Goal: Transaction & Acquisition: Purchase product/service

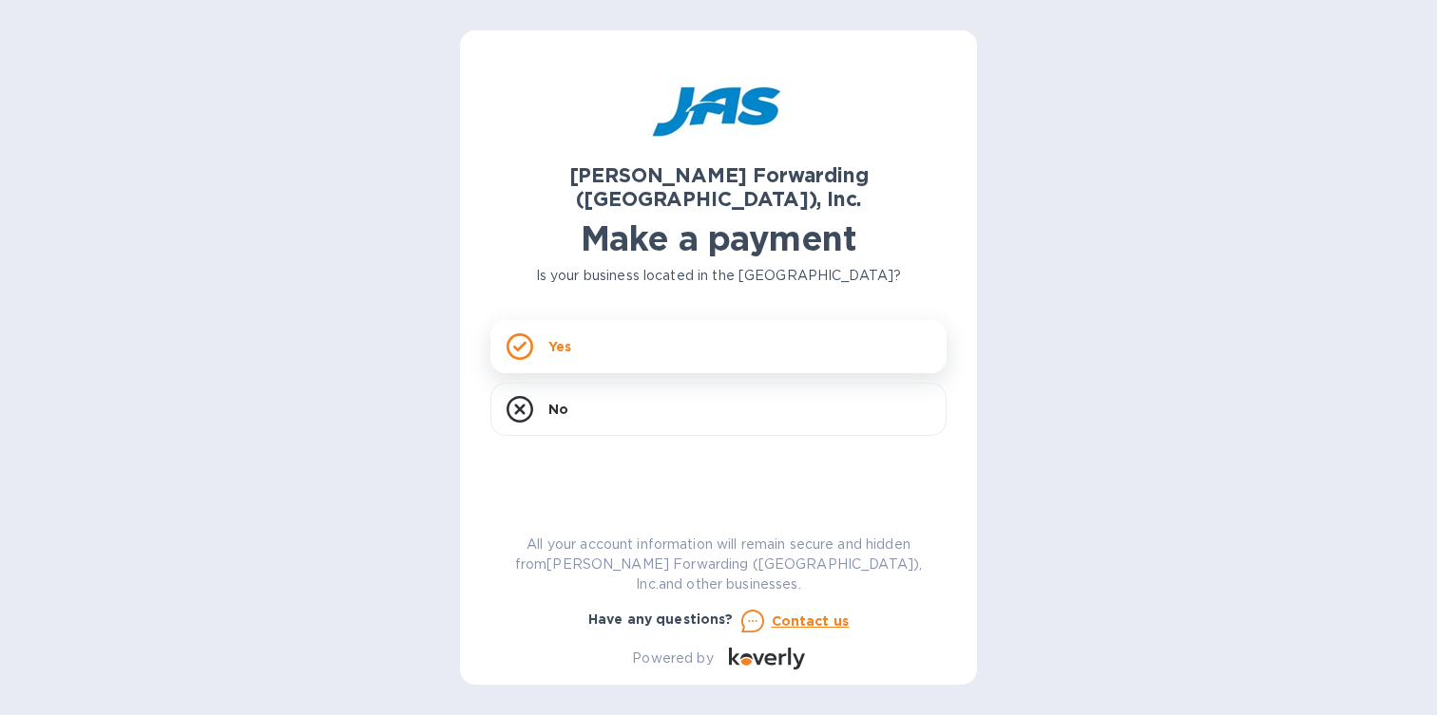
click at [844, 321] on div "Yes" at bounding box center [718, 346] width 456 height 53
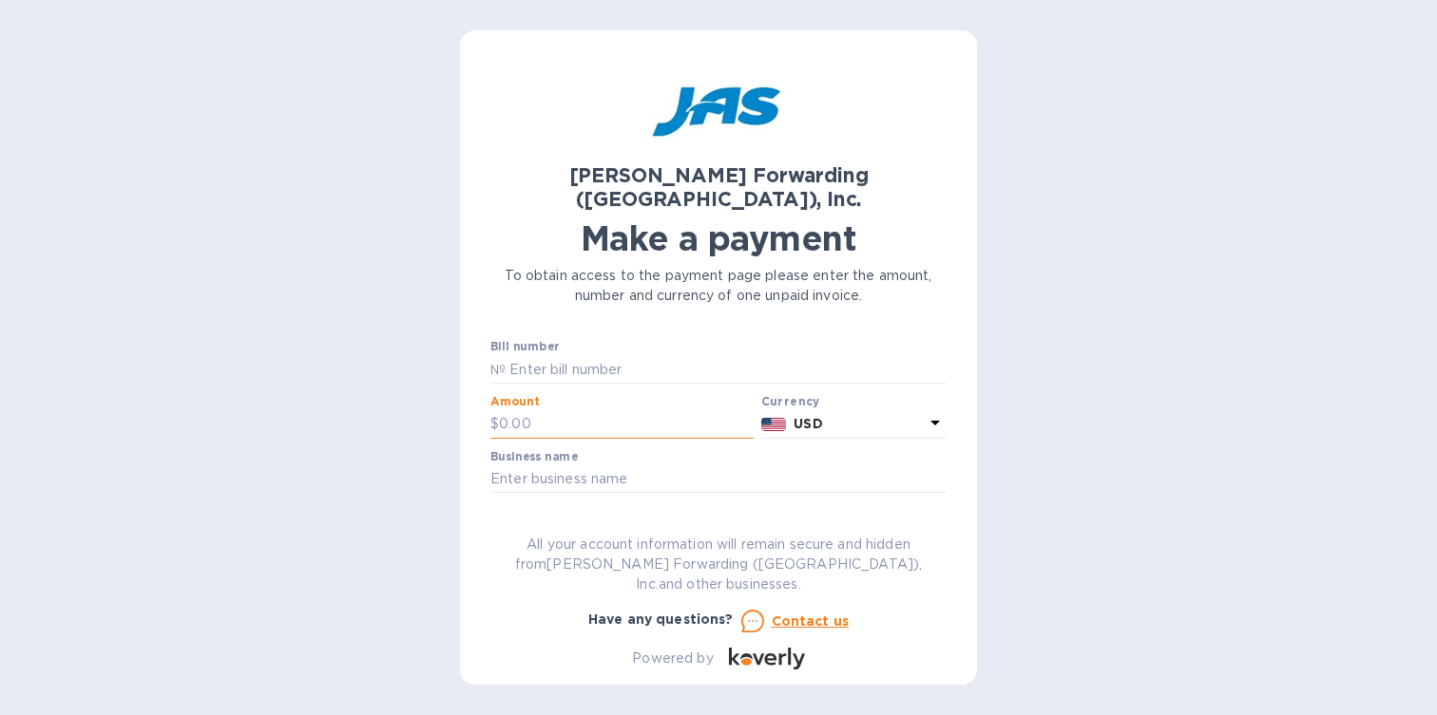
click at [622, 410] on input "text" at bounding box center [626, 424] width 255 height 29
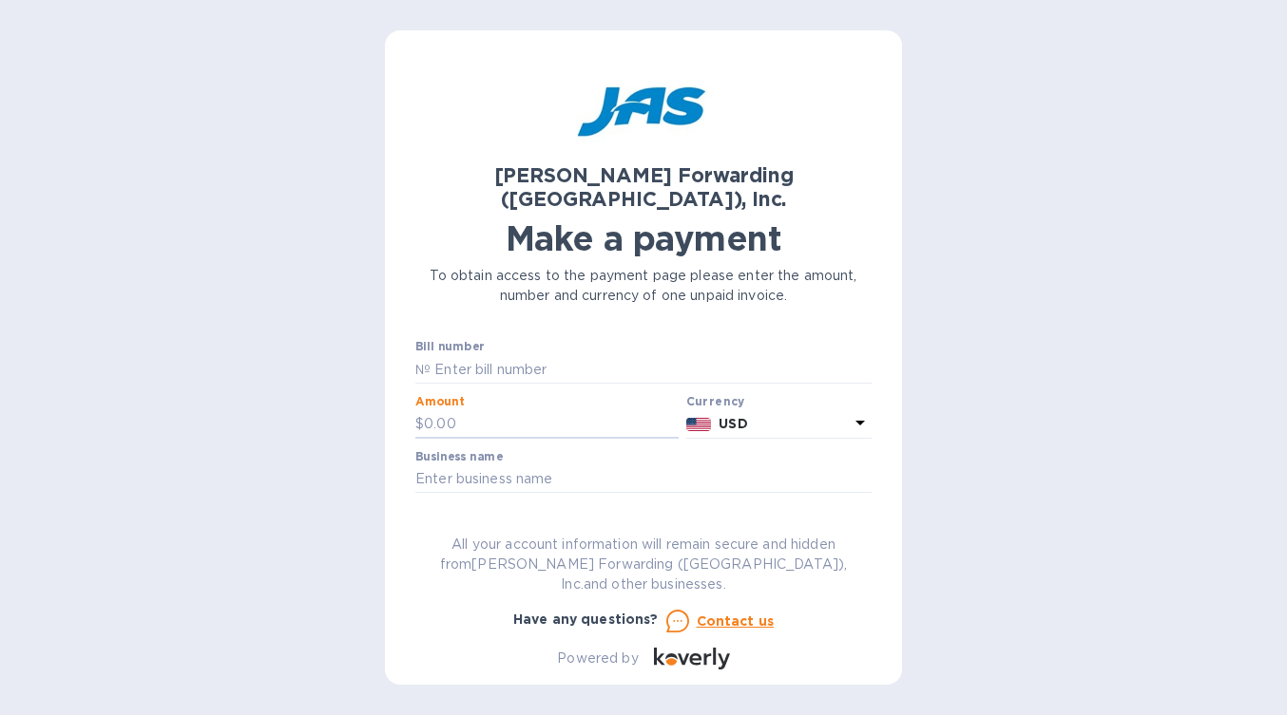
paste input "826.29"
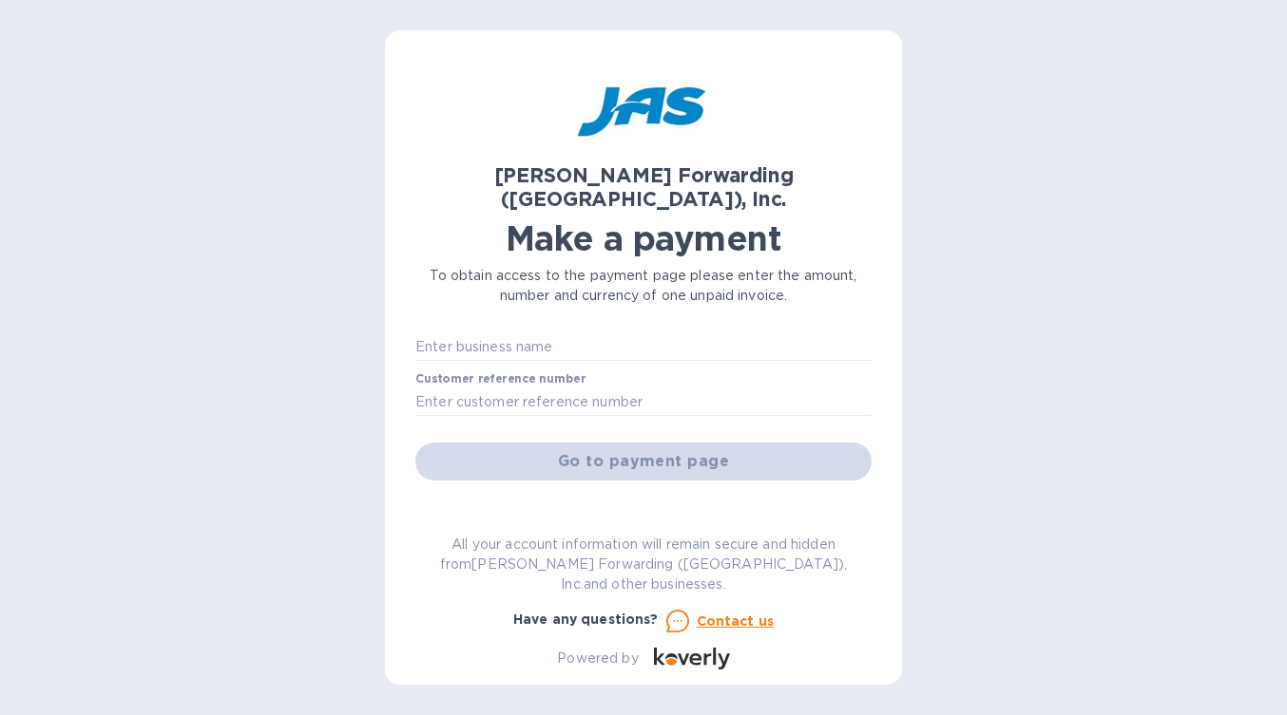
scroll to position [136, 0]
type input "826.29"
click at [660, 384] on input "text" at bounding box center [643, 398] width 456 height 29
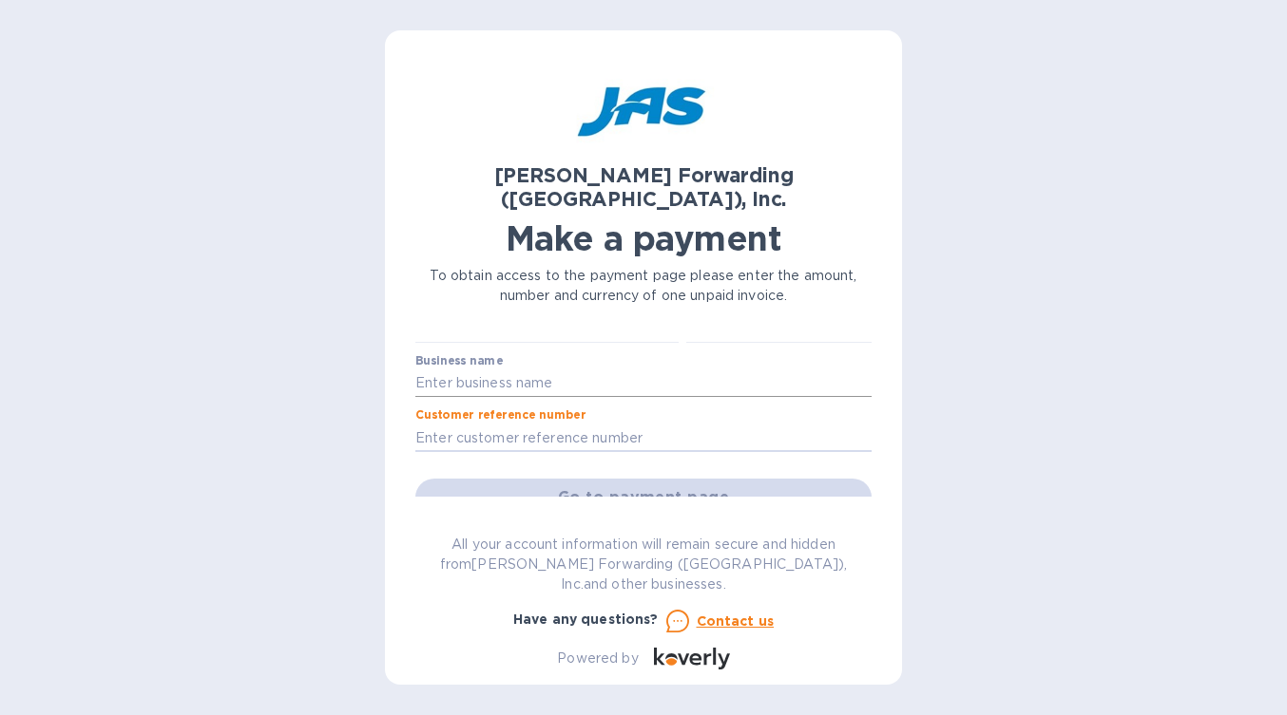
scroll to position [89, 0]
click at [575, 373] on input "text" at bounding box center [643, 387] width 456 height 29
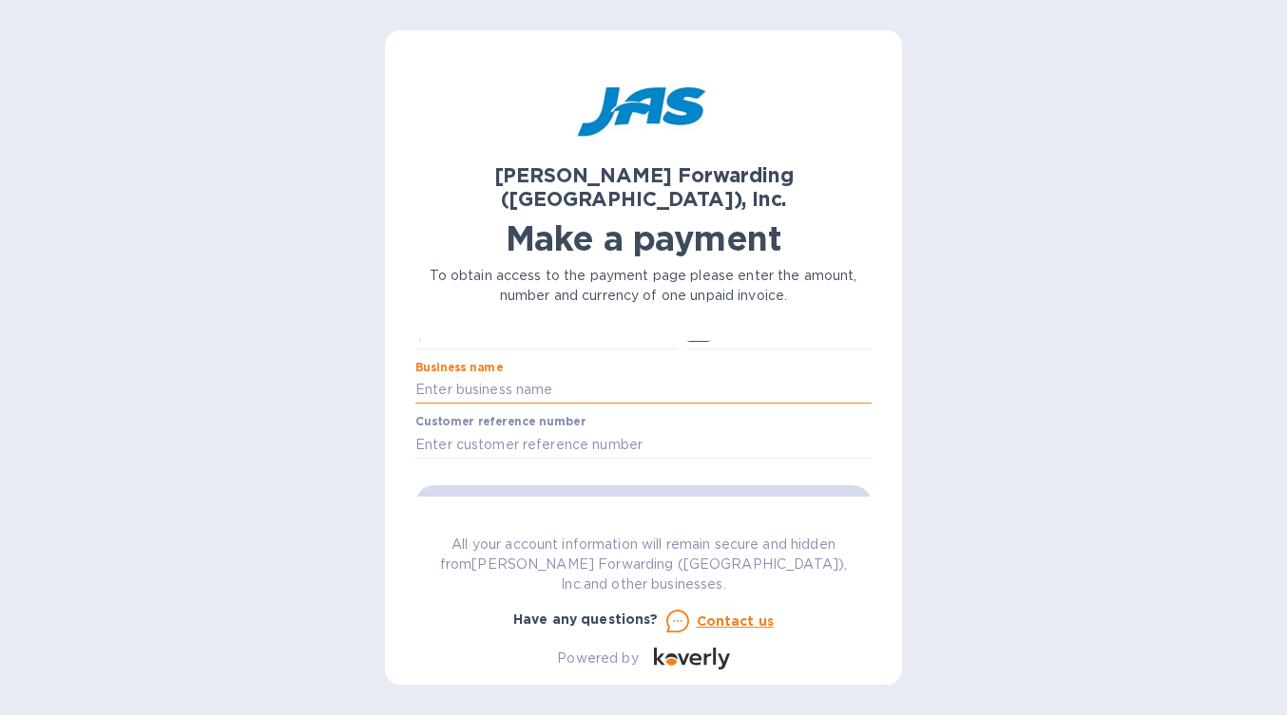
paste input "[GEOGRAPHIC_DATA]"
type input "[GEOGRAPHIC_DATA]"
click at [602, 432] on input "text" at bounding box center [643, 446] width 456 height 29
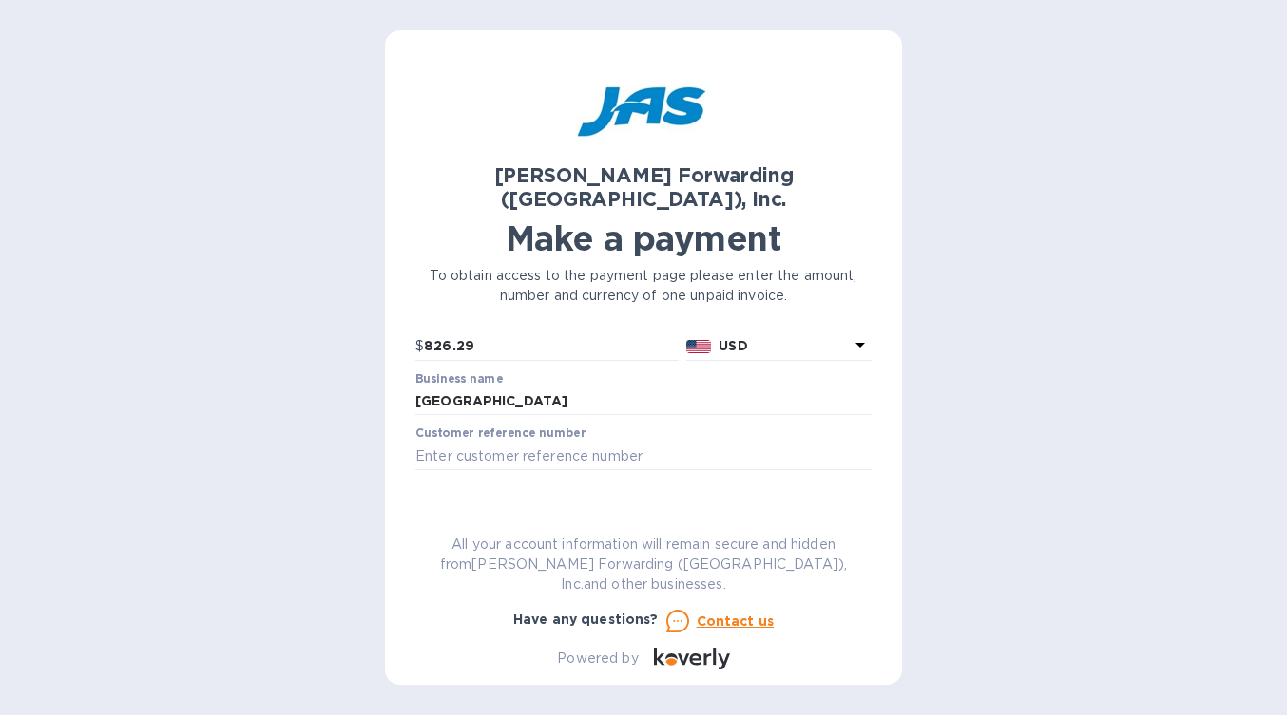
scroll to position [84, 0]
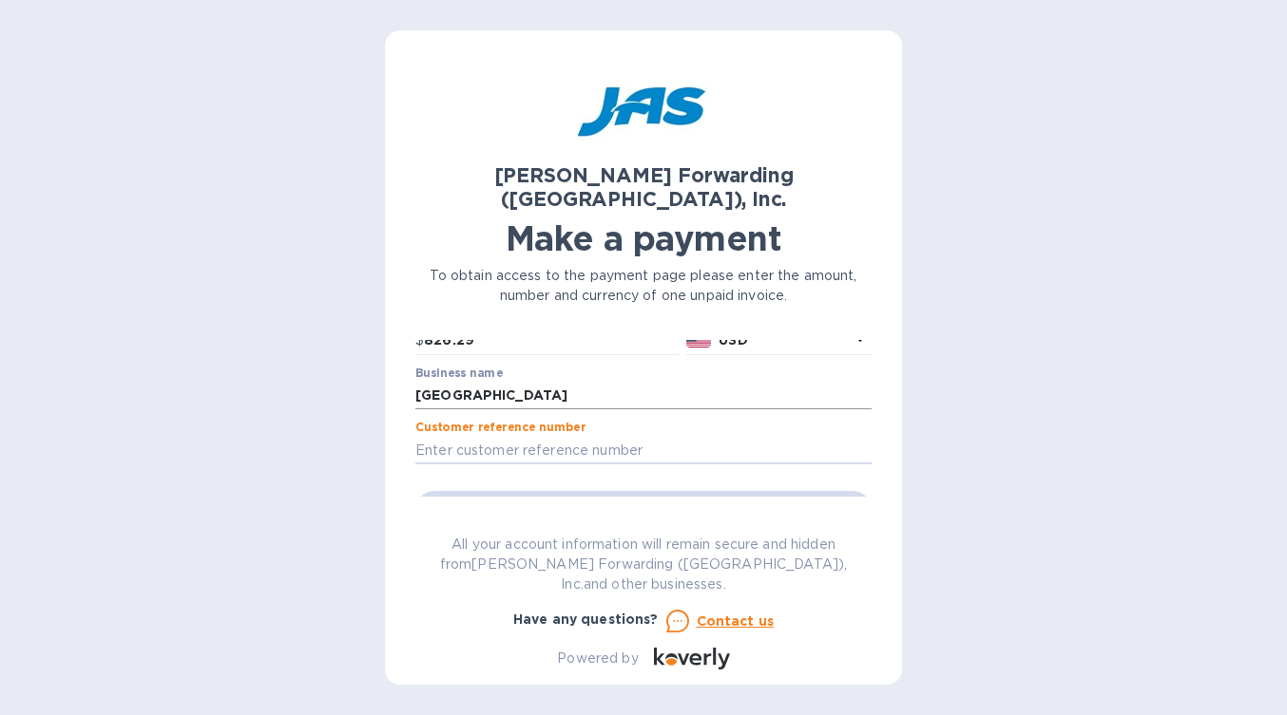
paste input "SFO503371111"
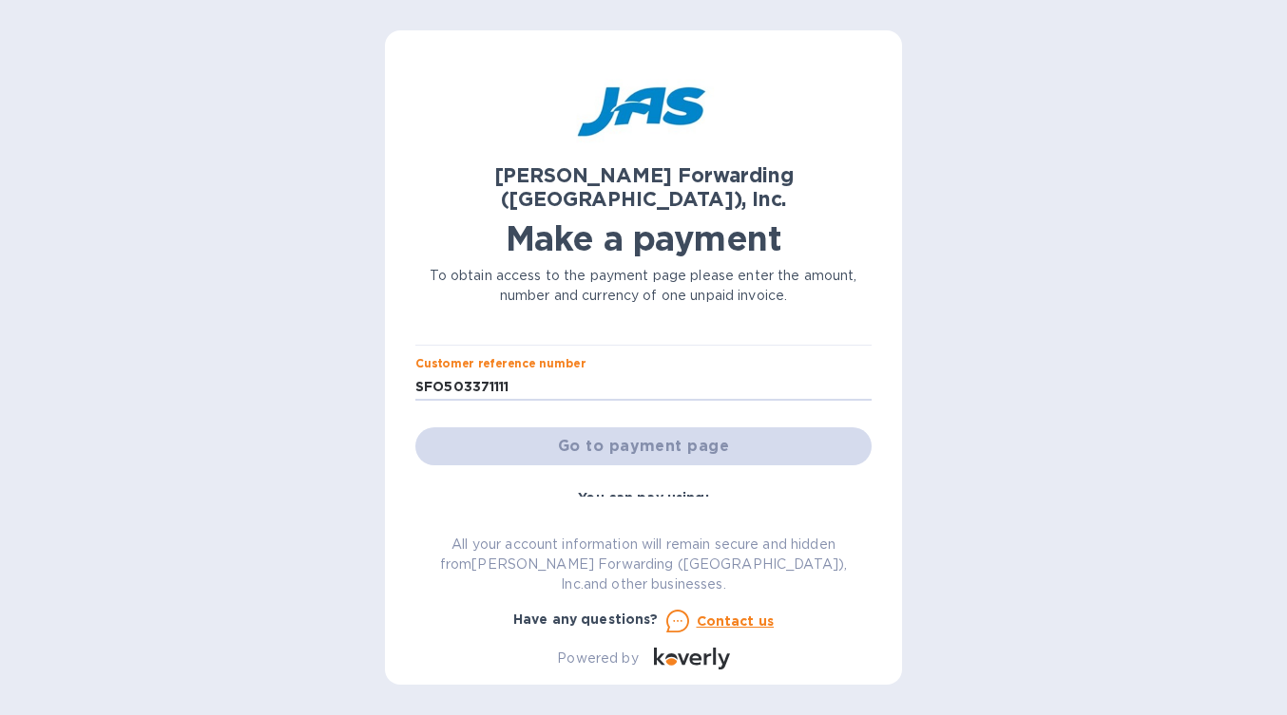
scroll to position [0, 0]
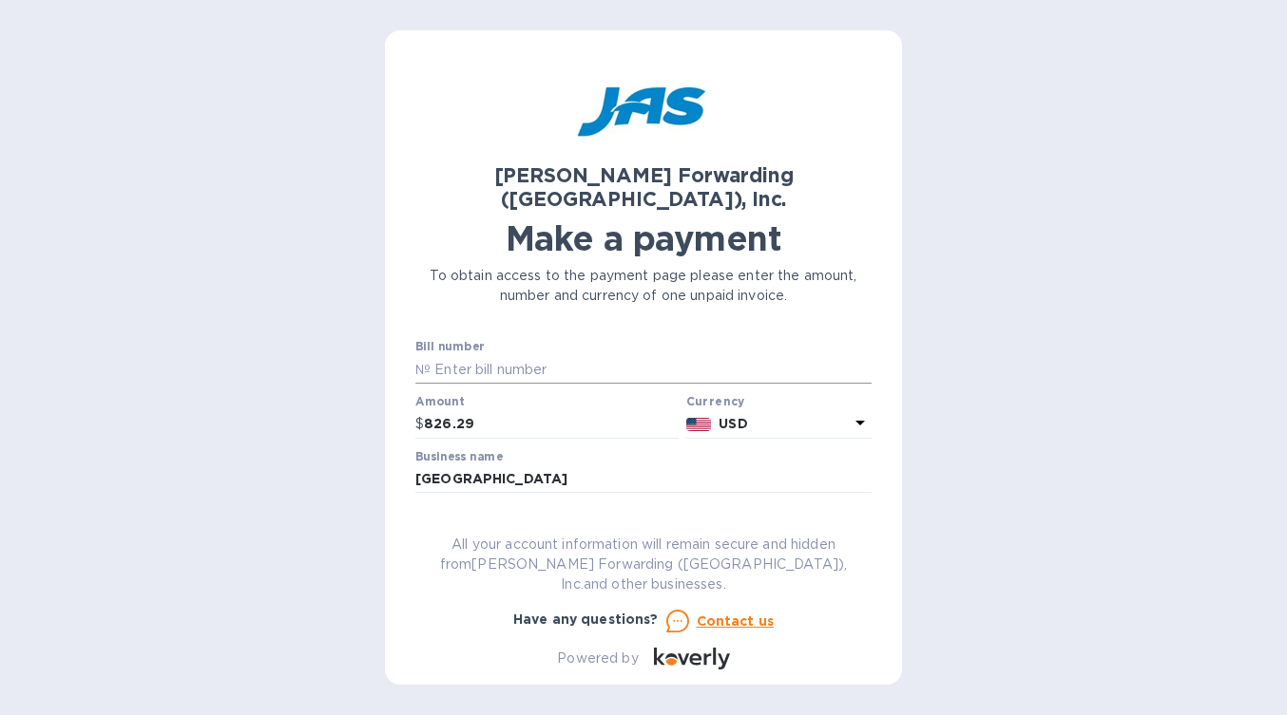
type input "SFO503371111"
click at [559, 355] on input "text" at bounding box center [650, 369] width 441 height 29
paste input "SFO503371111"
type input "SFO503371111"
click at [516, 520] on input "SFO503371111" at bounding box center [643, 534] width 456 height 29
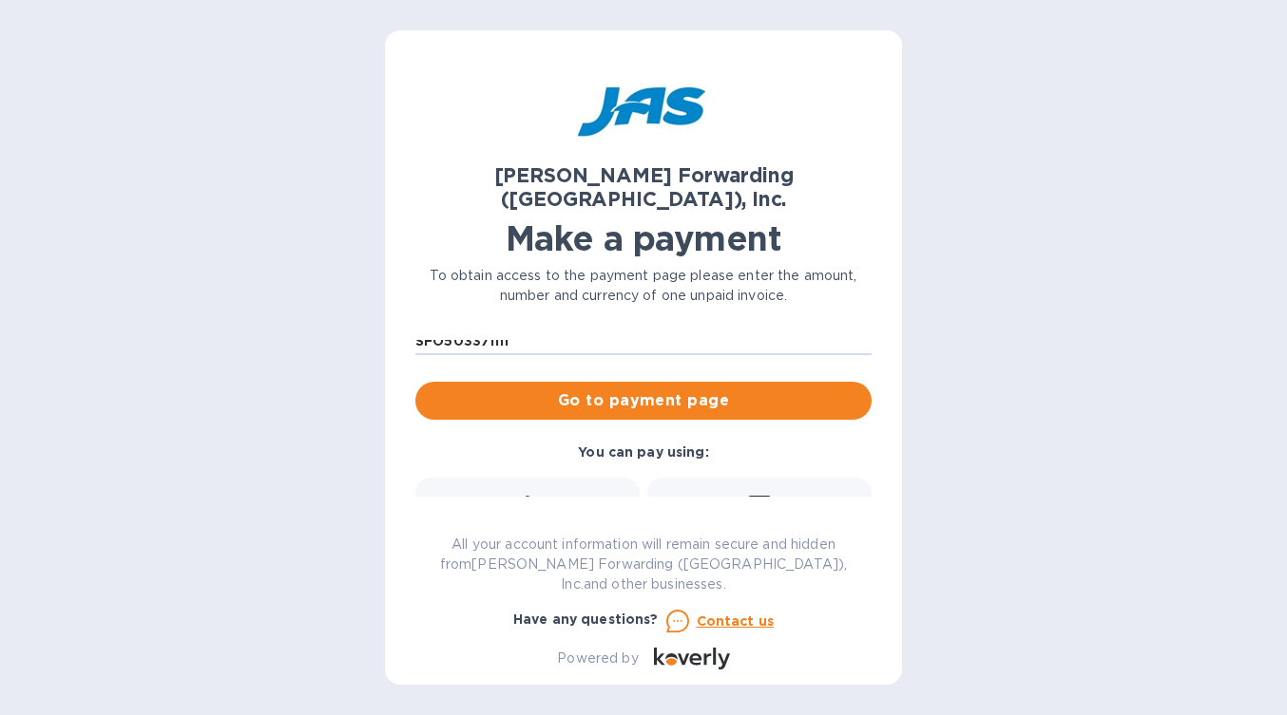
scroll to position [219, 0]
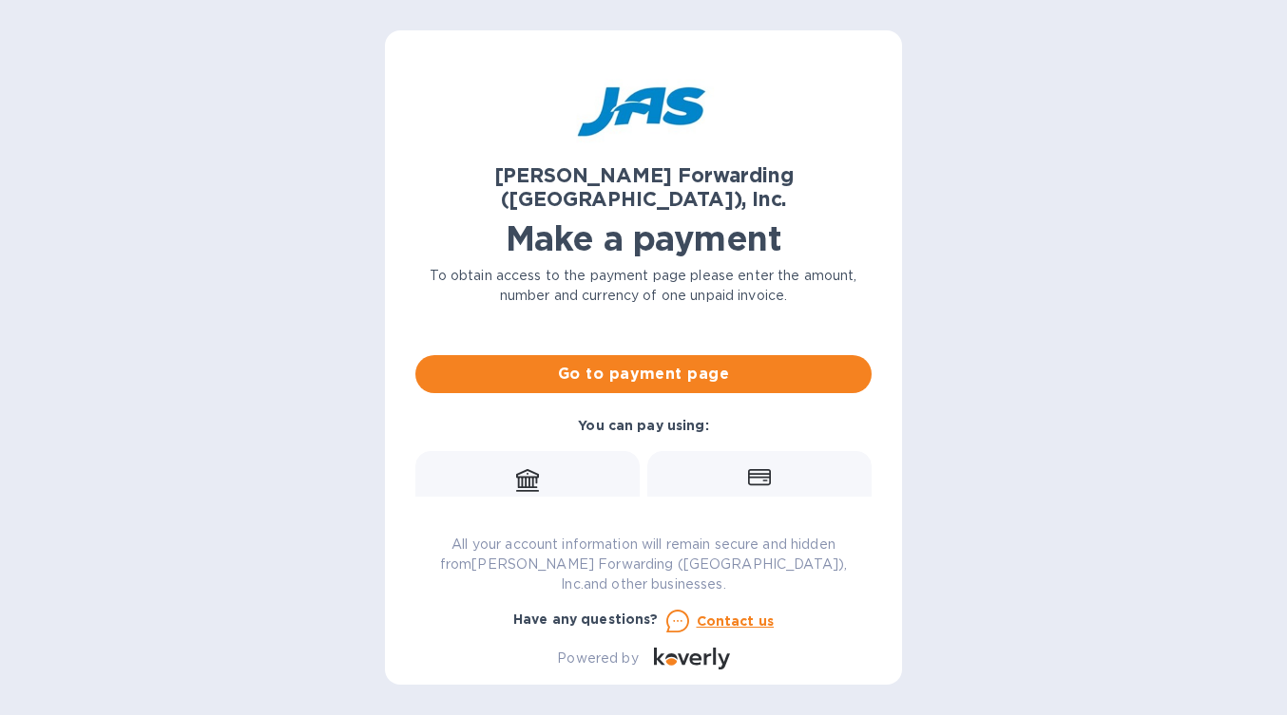
drag, startPoint x: 491, startPoint y: 514, endPoint x: 416, endPoint y: 486, distance: 80.0
click at [415, 487] on div "Bill number № SFO503371111 Amount $ 826.29 Currency USD Business name STANFORD …" at bounding box center [643, 396] width 479 height 574
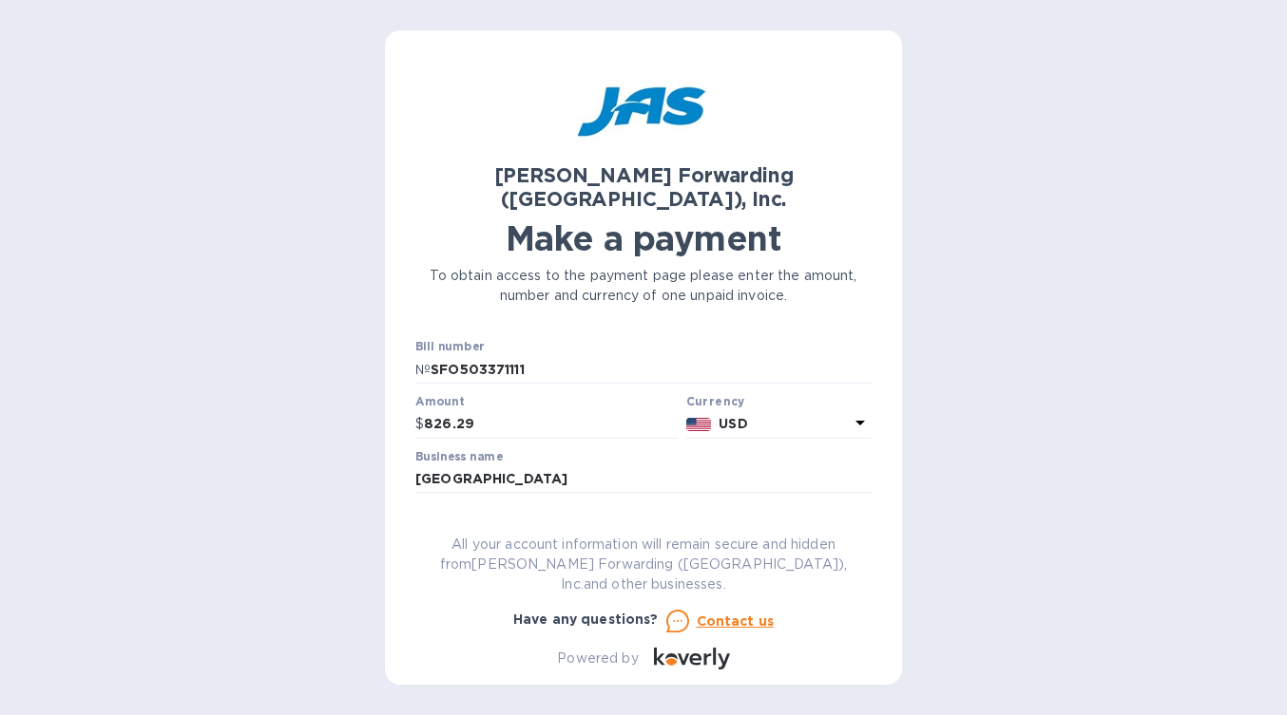
scroll to position [24, 0]
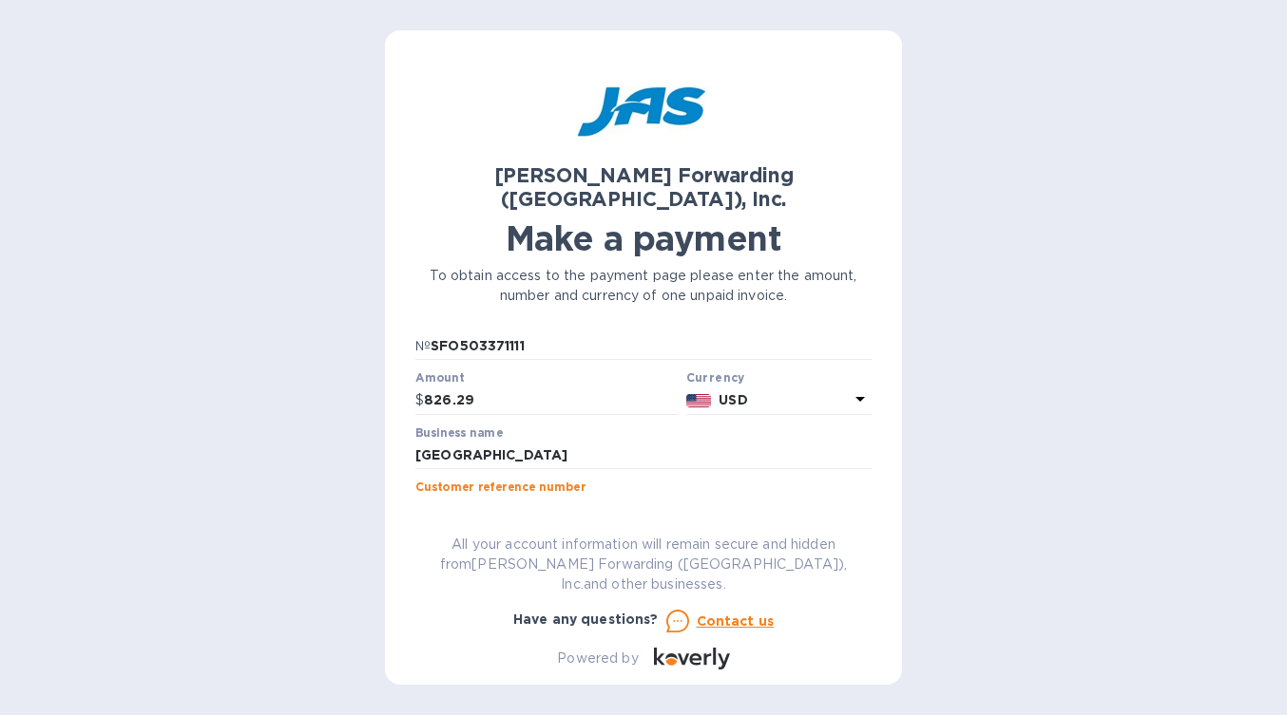
drag, startPoint x: 563, startPoint y: 516, endPoint x: 403, endPoint y: 484, distance: 162.9
click at [403, 484] on div "[PERSON_NAME] Forwarding ([GEOGRAPHIC_DATA]), Inc. Make a payment To obtain acc…" at bounding box center [643, 357] width 517 height 655
paste input "PO # 63774440 - FEDEX DOOR"
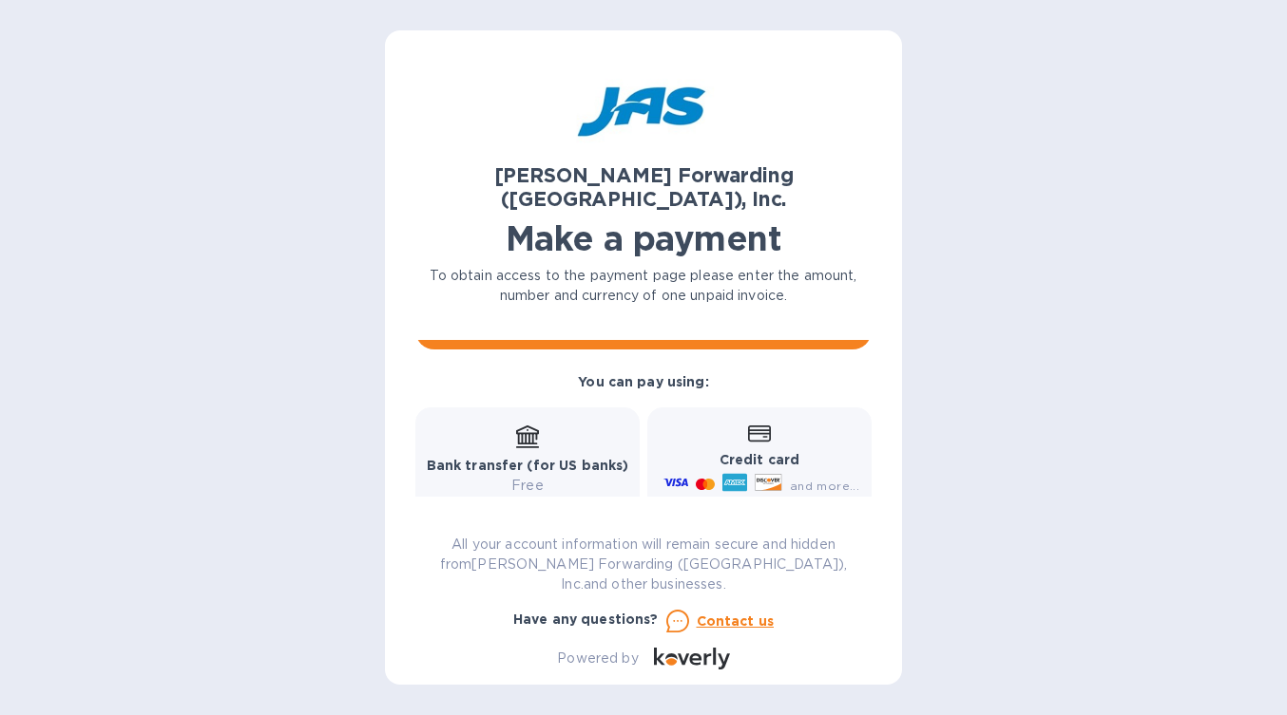
scroll to position [209, 0]
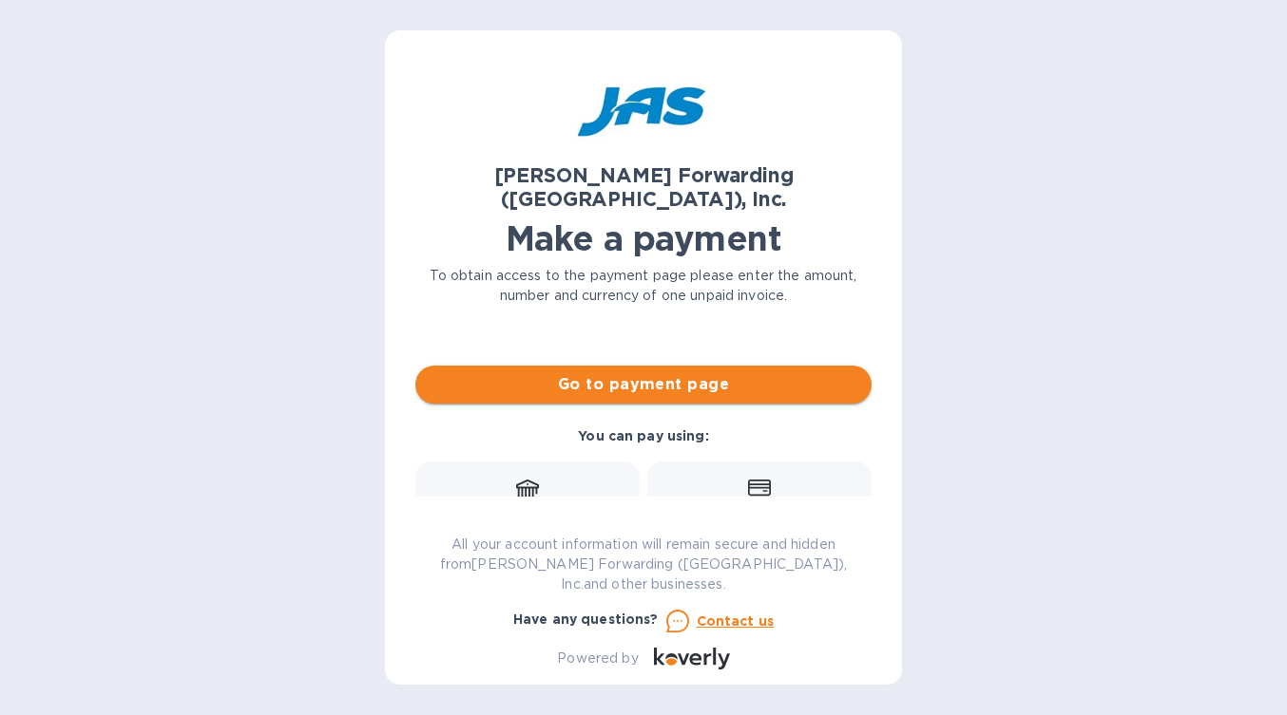
type input "PO # 63774440 - FEDEX DOOR"
click at [701, 373] on span "Go to payment page" at bounding box center [643, 384] width 426 height 23
